Goal: Transaction & Acquisition: Purchase product/service

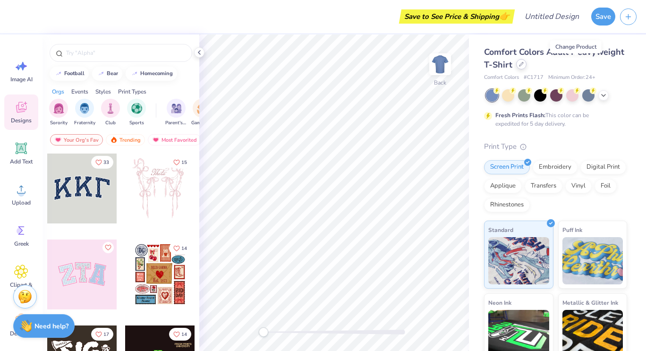
click at [527, 67] on div at bounding box center [521, 64] width 10 height 10
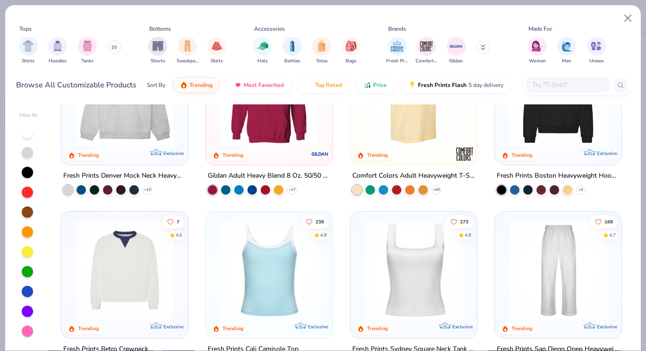
scroll to position [169, 0]
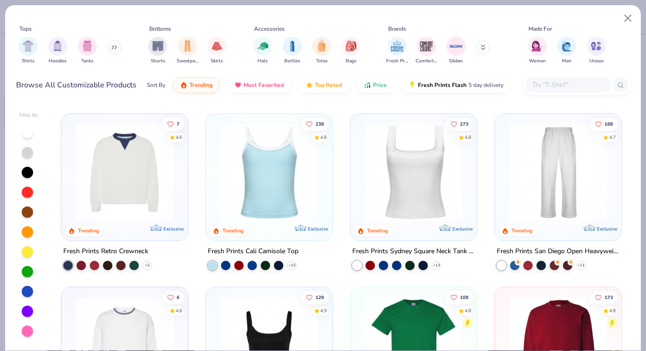
click at [134, 198] on div at bounding box center [17, 172] width 323 height 98
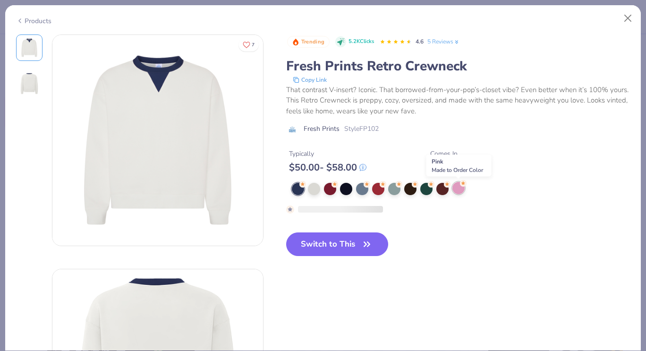
click at [462, 191] on div at bounding box center [459, 188] width 12 height 12
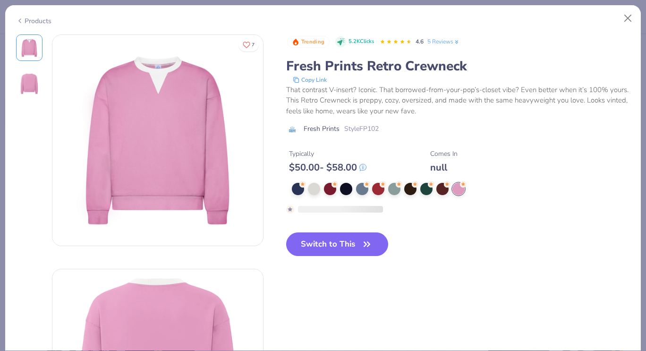
click at [320, 186] on div at bounding box center [314, 189] width 12 height 12
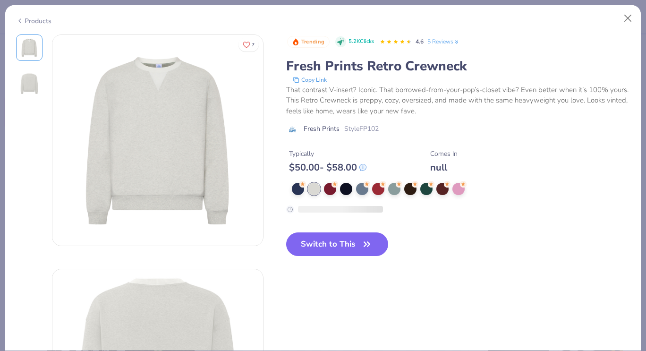
click at [33, 19] on div "Products" at bounding box center [33, 21] width 35 height 10
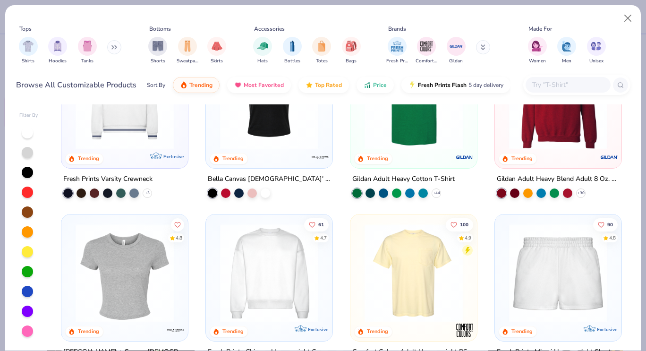
scroll to position [453, 0]
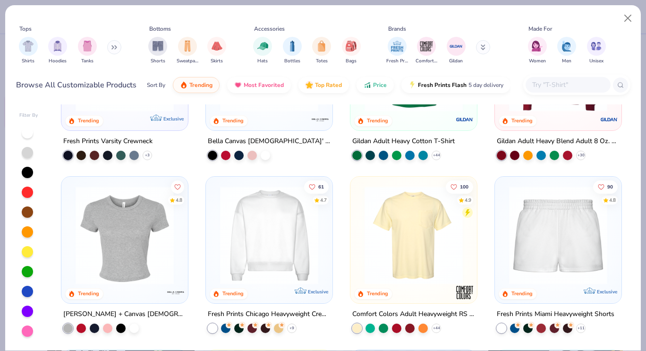
click at [267, 261] on img at bounding box center [269, 235] width 108 height 98
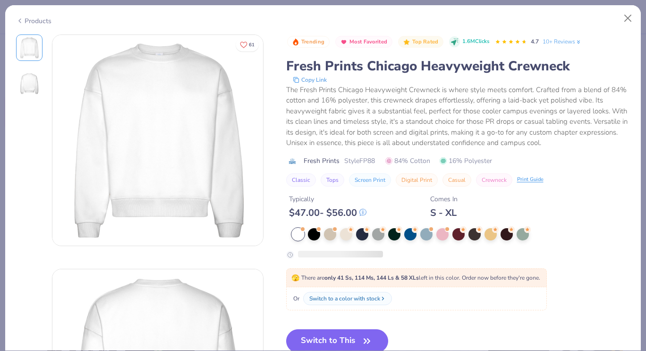
scroll to position [45, 0]
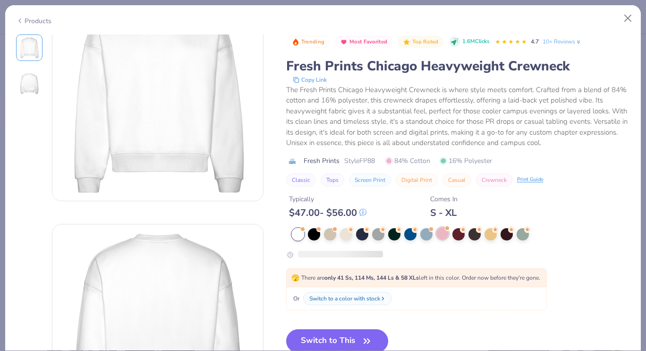
click at [447, 235] on div at bounding box center [443, 233] width 12 height 12
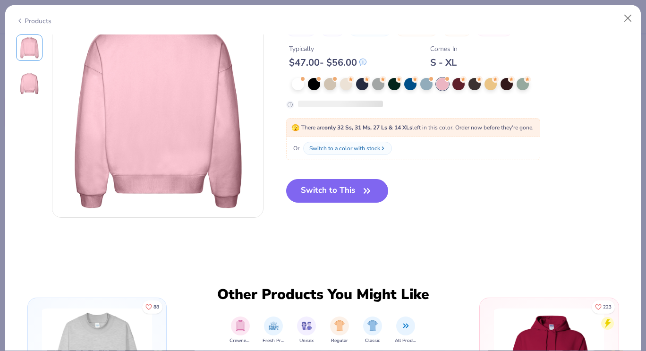
scroll to position [385, 0]
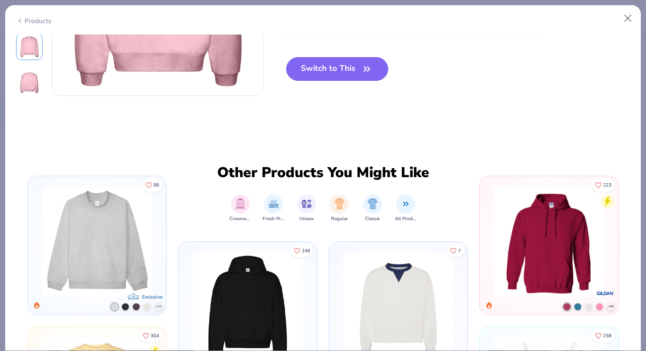
drag, startPoint x: 330, startPoint y: 74, endPoint x: 346, endPoint y: 77, distance: 16.8
click at [301, 63] on button "Switch to This" at bounding box center [337, 69] width 103 height 24
click at [342, 75] on button "Switch to This" at bounding box center [337, 69] width 103 height 24
type textarea "x"
